Goal: Transaction & Acquisition: Purchase product/service

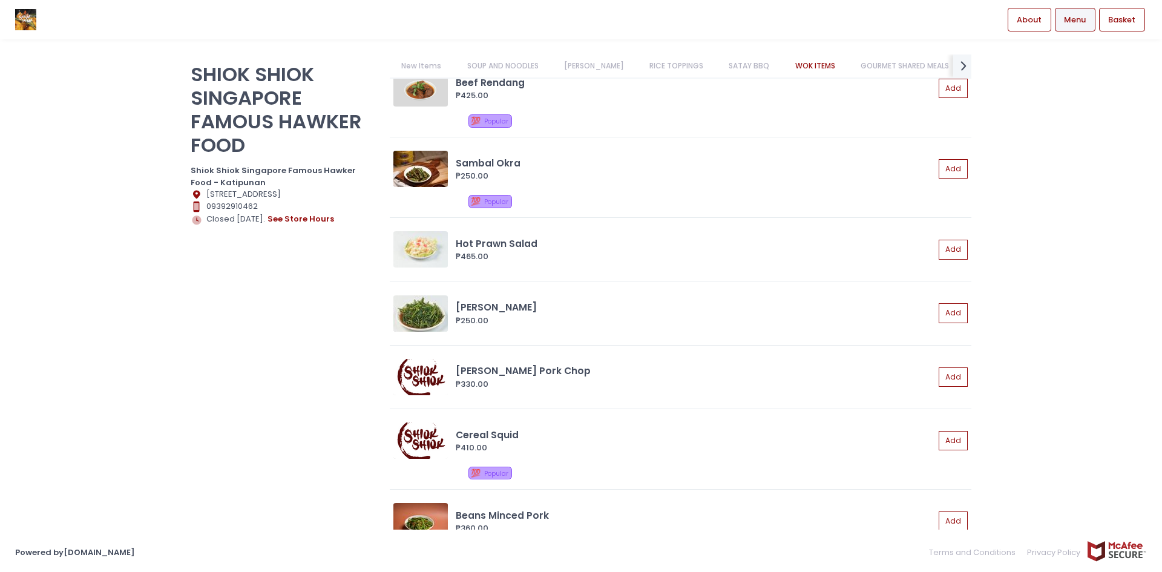
scroll to position [2240, 0]
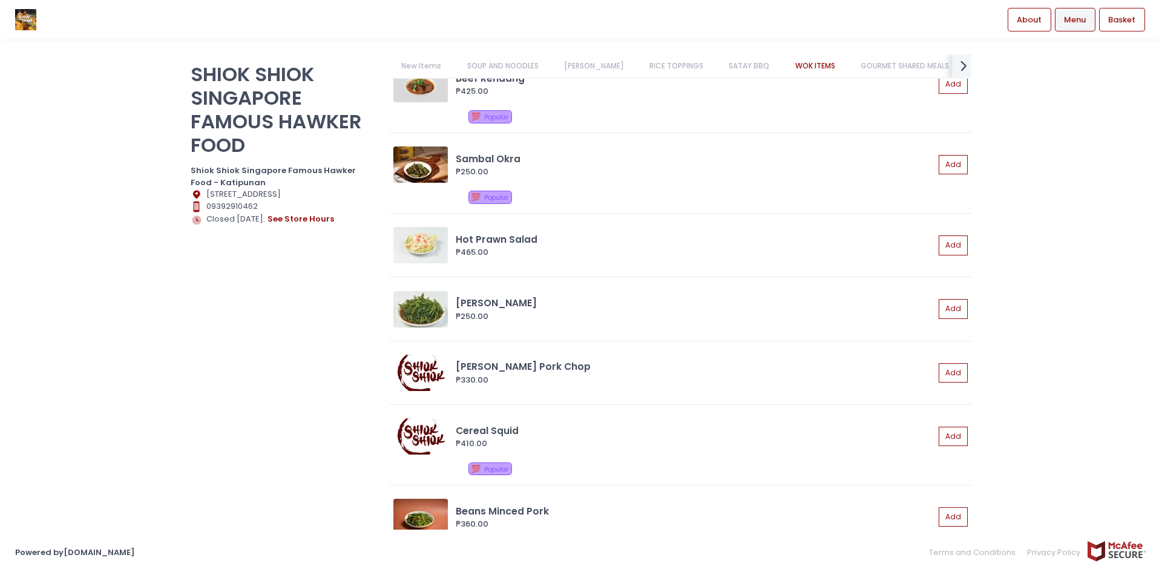
click at [957, 66] on icon "next Created with Sketch." at bounding box center [964, 66] width 18 height 18
click at [934, 65] on link "Roasting" at bounding box center [962, 65] width 57 height 23
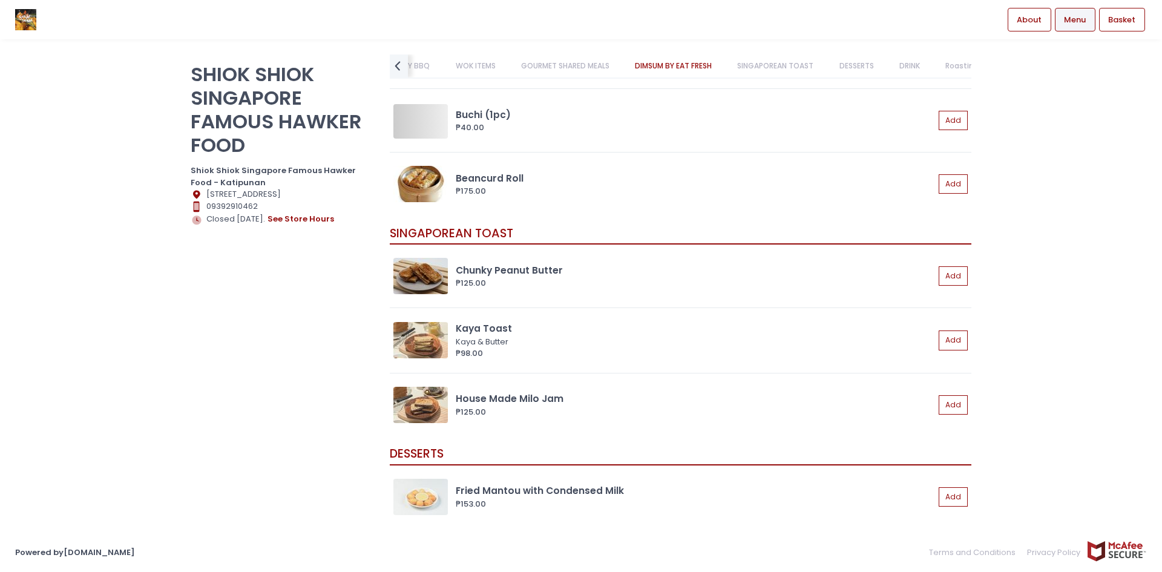
scroll to position [3985, 0]
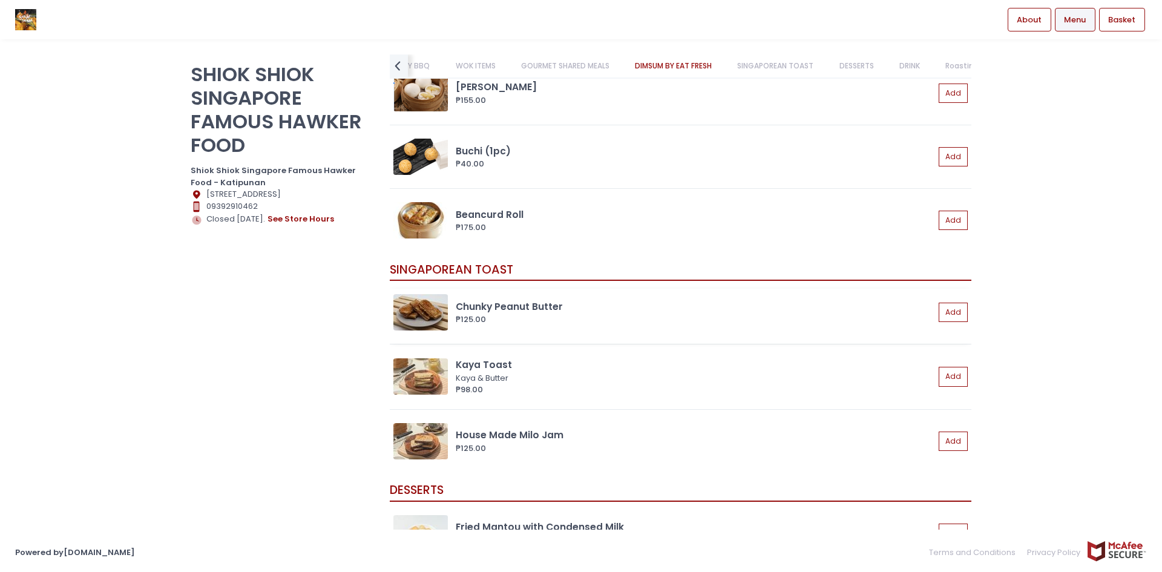
click at [439, 315] on img at bounding box center [421, 312] width 54 height 36
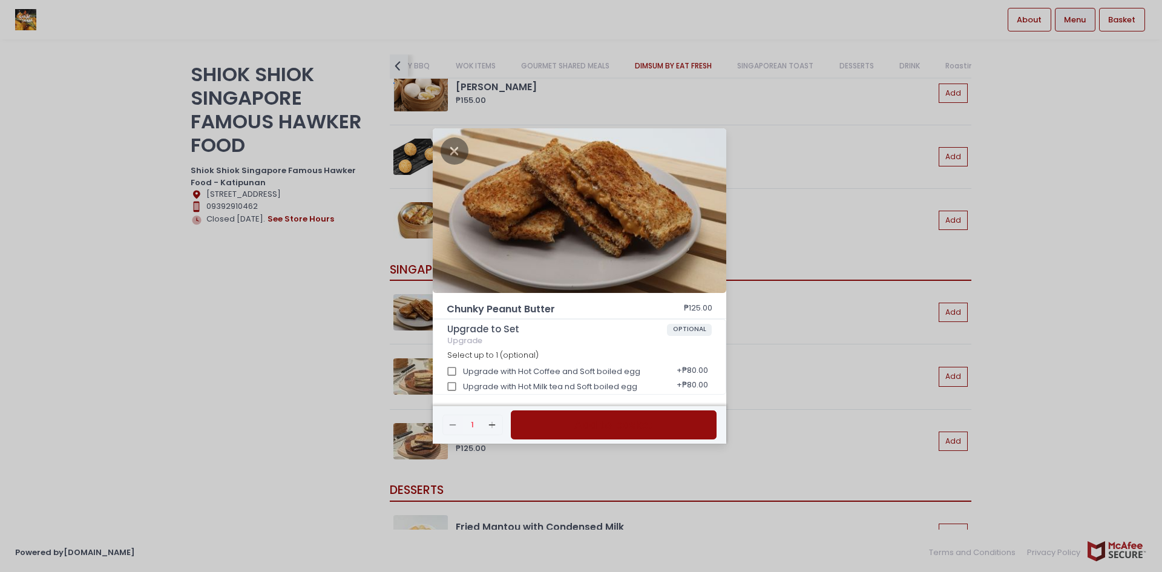
drag, startPoint x: 259, startPoint y: 379, endPoint x: 266, endPoint y: 378, distance: 6.8
click at [259, 379] on div "Chunky Peanut Butter ₱125.00 Upgrade to Set OPTIONAL Upgrade Select up to 1 (op…" at bounding box center [581, 286] width 1162 height 572
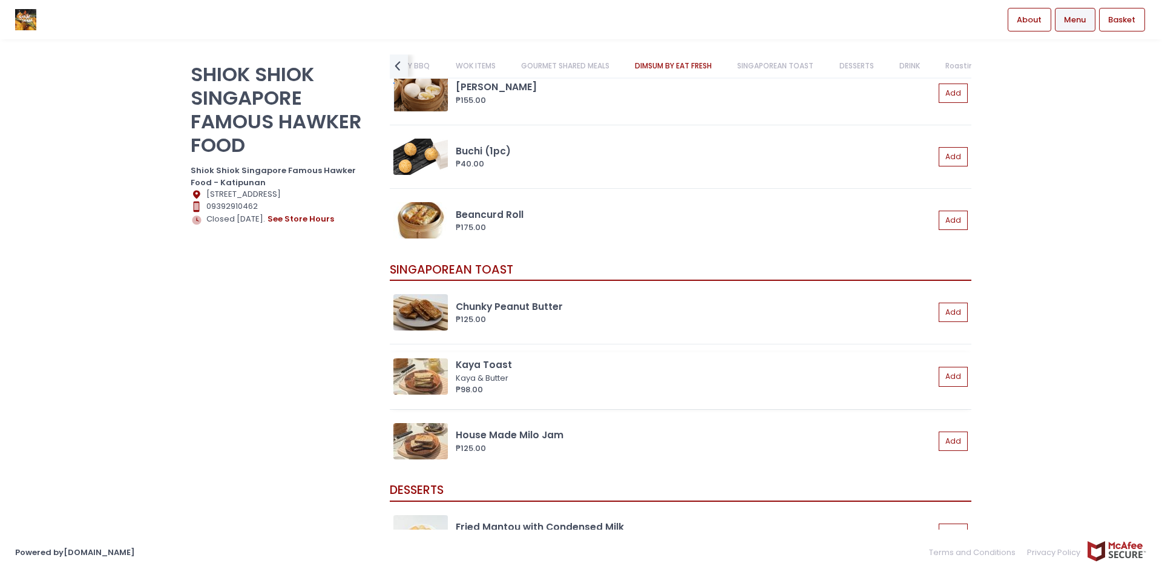
click at [407, 375] on img at bounding box center [421, 376] width 54 height 36
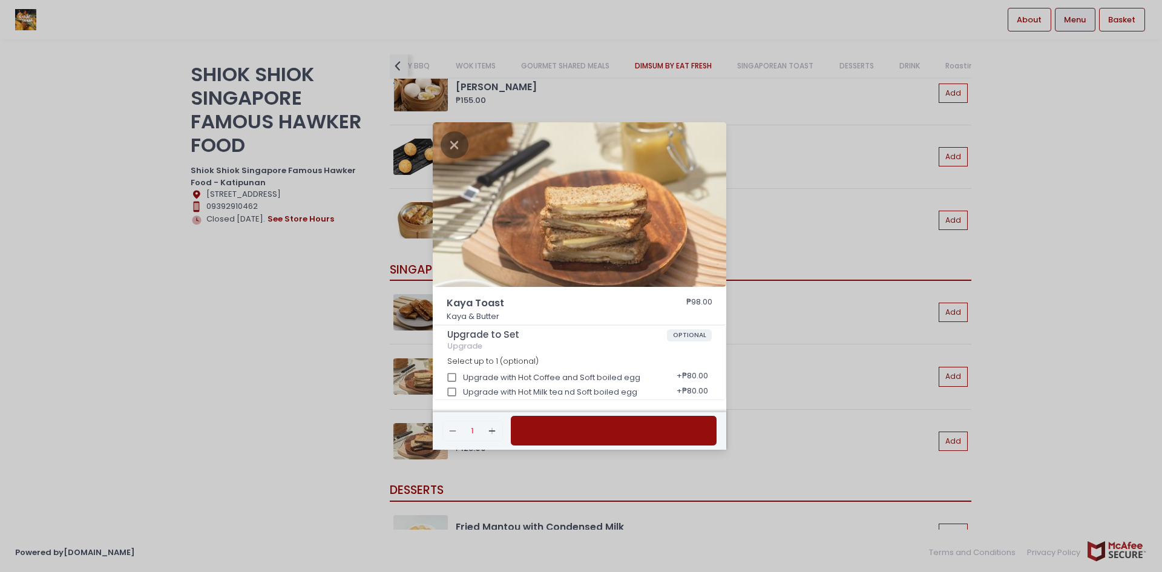
click at [248, 350] on div "Kaya Toast ₱98.00 Kaya & Butter Upgrade to Set OPTIONAL Upgrade Select up to 1 …" at bounding box center [581, 286] width 1162 height 572
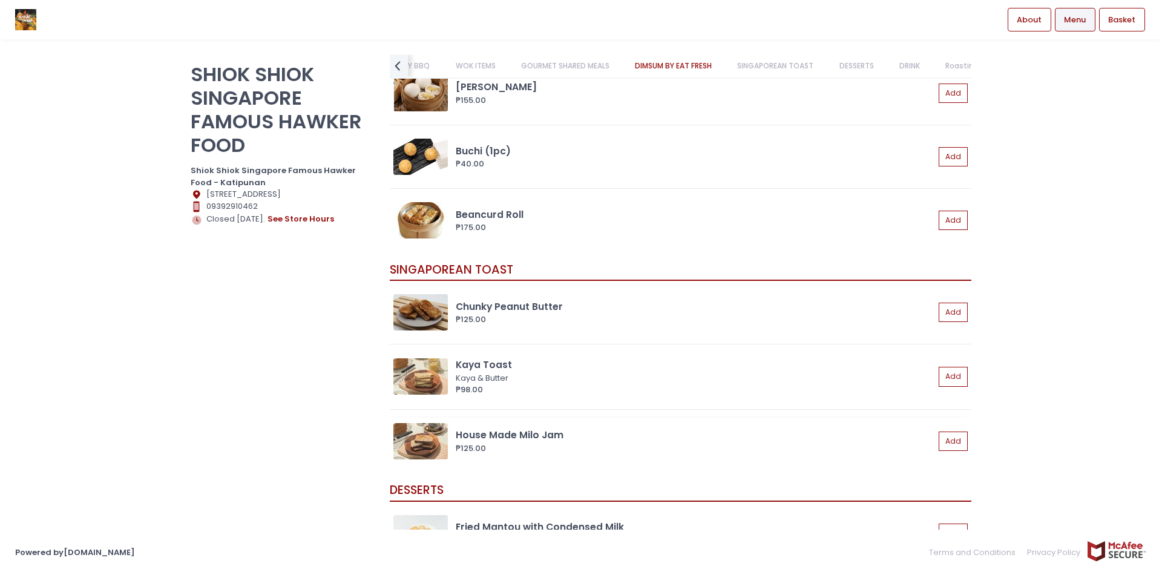
click at [421, 435] on img at bounding box center [421, 441] width 54 height 36
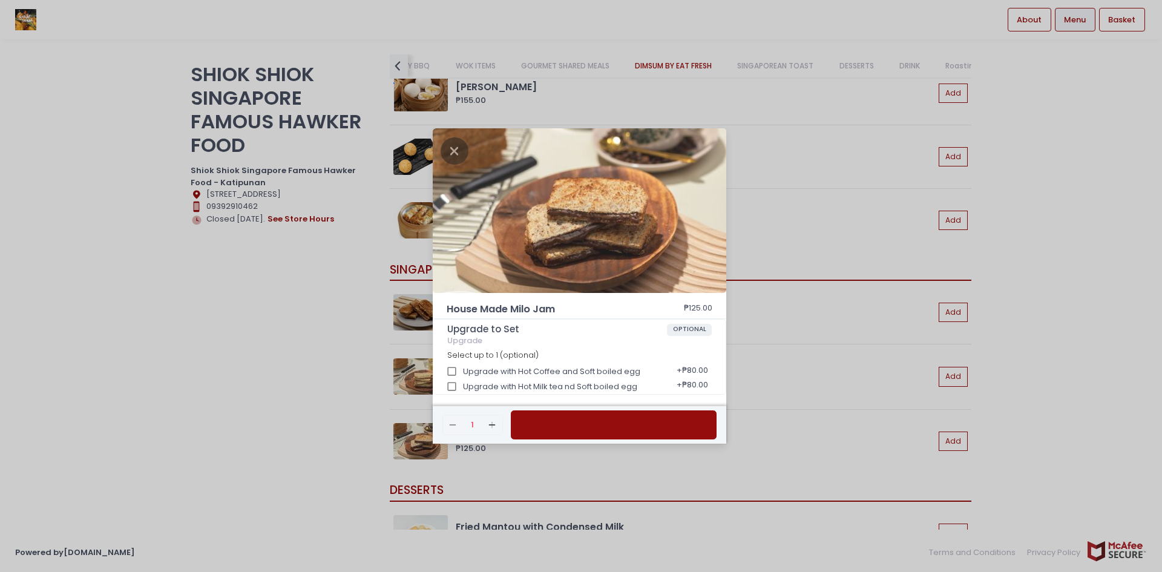
click at [345, 298] on div "House Made Milo Jam ₱125.00 Upgrade to Set OPTIONAL Upgrade Select up to 1 (opt…" at bounding box center [581, 286] width 1162 height 572
